Goal: Go to known website: Access a specific website the user already knows

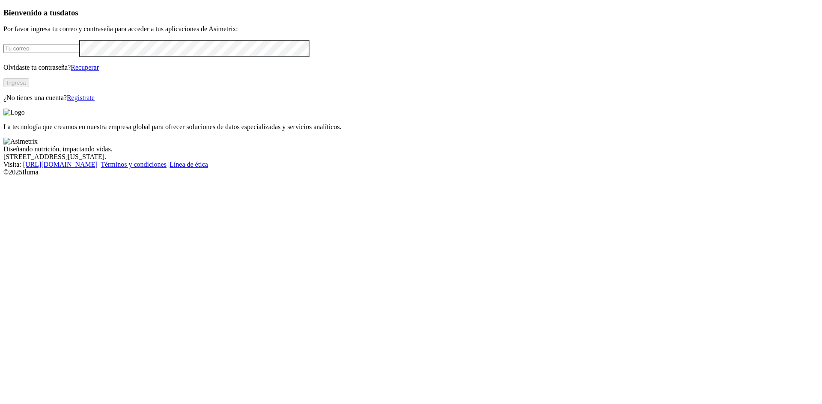
click at [79, 53] on input "email" at bounding box center [41, 48] width 76 height 9
type input "[EMAIL_ADDRESS][DOMAIN_NAME]"
click at [60, 102] on div "Bienvenido a tus datos Por favor ingresa tu correo y contraseña para acceder a …" at bounding box center [410, 55] width 815 height 94
click at [29, 87] on button "Ingresa" at bounding box center [16, 82] width 26 height 9
